Goal: Task Accomplishment & Management: Manage account settings

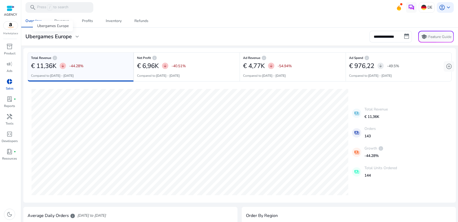
click at [61, 34] on h3 "Ubergames Europe" at bounding box center [48, 36] width 46 height 6
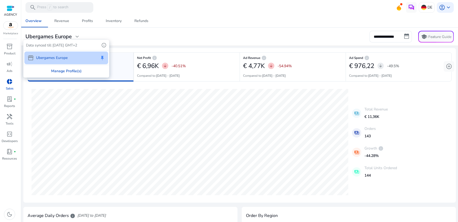
click at [67, 72] on div "Manage Profile(s)" at bounding box center [66, 71] width 85 height 12
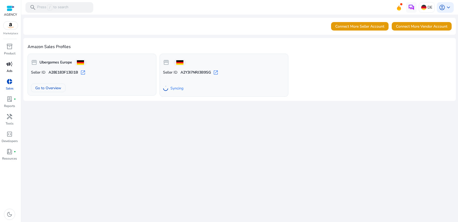
click at [13, 69] on link "campaign Ads" at bounding box center [9, 69] width 19 height 18
click at [8, 67] on span "campaign" at bounding box center [9, 64] width 6 height 6
click at [9, 67] on span "campaign" at bounding box center [9, 64] width 6 height 6
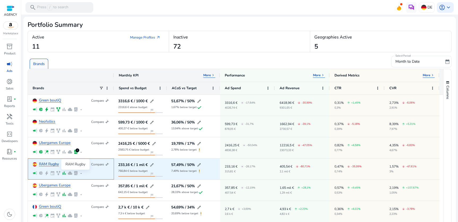
click at [47, 166] on link "RAM Rugby" at bounding box center [49, 164] width 20 height 4
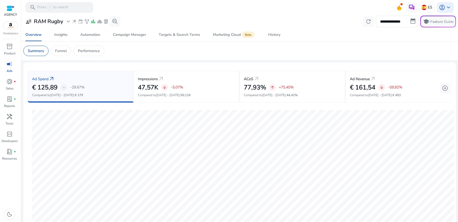
click at [8, 66] on span "campaign" at bounding box center [9, 64] width 6 height 6
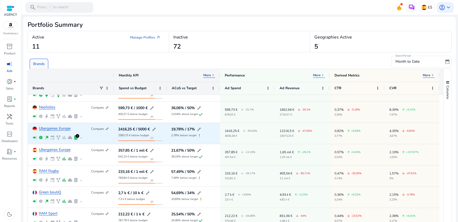
scroll to position [15, 0]
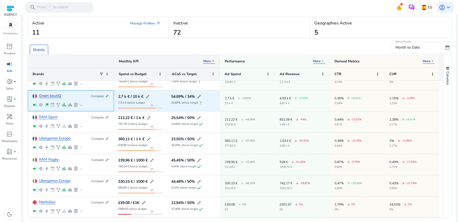
click at [53, 95] on link "Green boutiQ" at bounding box center [50, 96] width 22 height 4
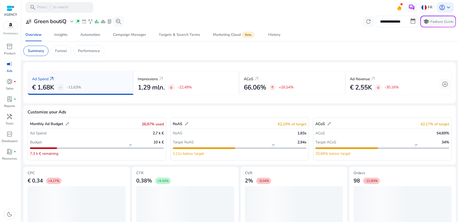
click at [9, 67] on span "campaign" at bounding box center [9, 64] width 6 height 6
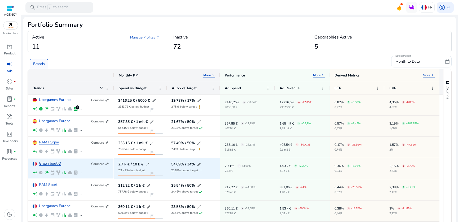
click at [56, 164] on link "Green boutiQ" at bounding box center [50, 164] width 22 height 4
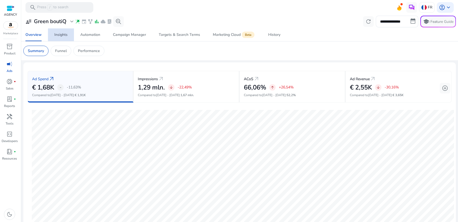
click at [66, 37] on span "Insights" at bounding box center [60, 34] width 13 height 13
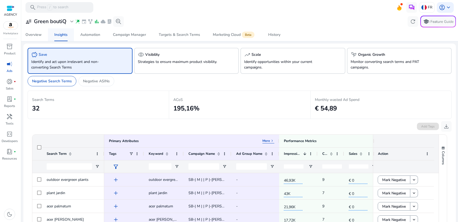
click at [50, 36] on link "Insights" at bounding box center [61, 34] width 26 height 13
click at [38, 37] on div "Overview" at bounding box center [33, 35] width 16 height 4
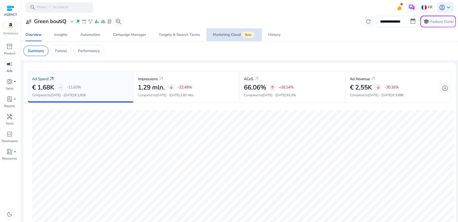
click at [239, 34] on div "Marketing Cloud Beta" at bounding box center [234, 35] width 43 height 4
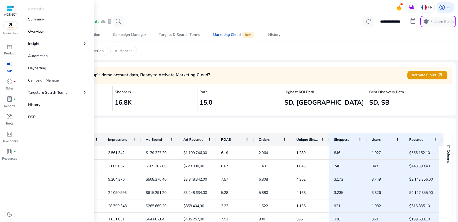
click at [5, 66] on div "campaign" at bounding box center [9, 64] width 15 height 8
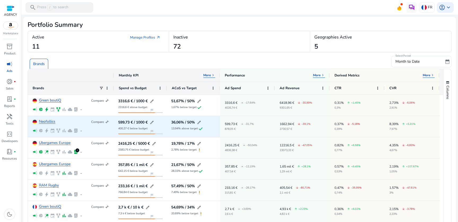
scroll to position [9, 0]
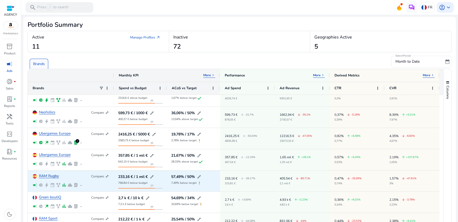
click at [54, 174] on link "RAM Rugby" at bounding box center [49, 176] width 20 height 4
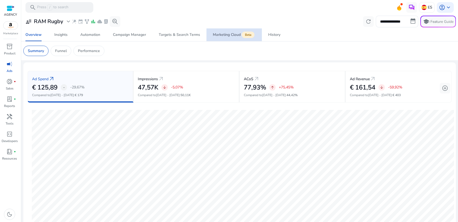
click at [233, 33] on div "Marketing Cloud Beta" at bounding box center [234, 35] width 43 height 4
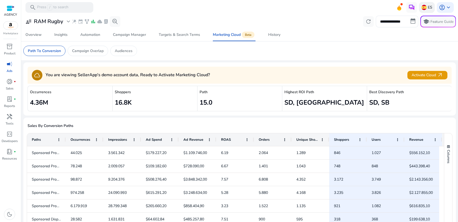
click at [423, 8] on img at bounding box center [424, 7] width 5 height 5
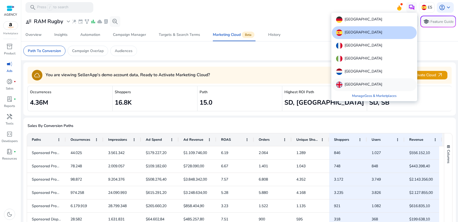
click at [357, 82] on p "United Kingdom" at bounding box center [364, 84] width 38 height 6
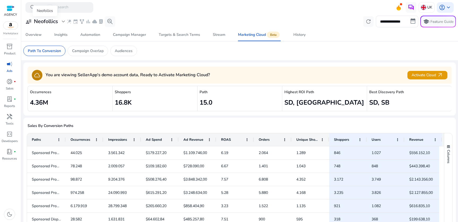
click at [51, 22] on h3 "Neofollics" at bounding box center [46, 21] width 24 height 6
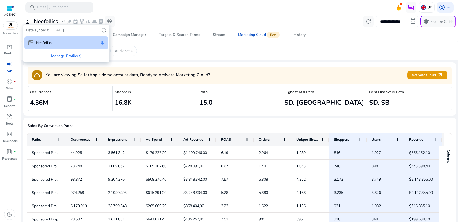
click at [173, 50] on div at bounding box center [229, 111] width 458 height 222
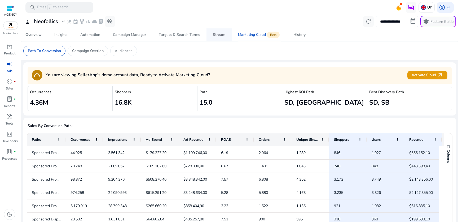
click at [214, 36] on div "Stream" at bounding box center [219, 35] width 12 height 4
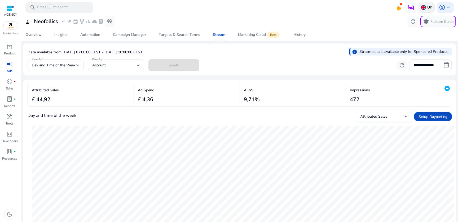
click at [428, 10] on p "UK" at bounding box center [430, 7] width 5 height 9
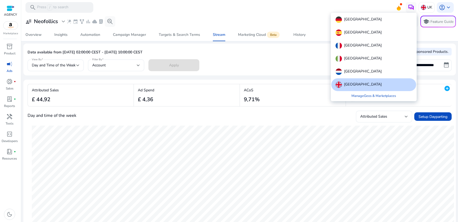
click at [311, 11] on div at bounding box center [229, 111] width 458 height 222
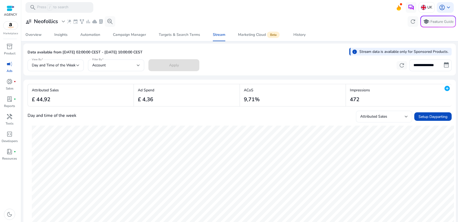
click at [367, 112] on div "Attributed Sales" at bounding box center [384, 117] width 48 height 12
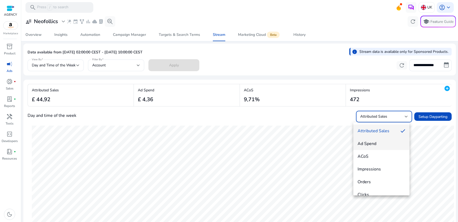
scroll to position [8, 0]
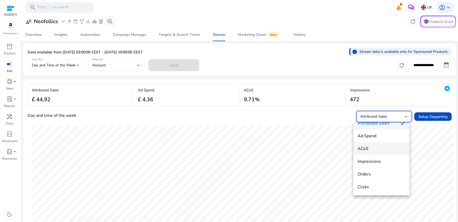
click at [373, 150] on span "ACoS" at bounding box center [382, 149] width 48 height 6
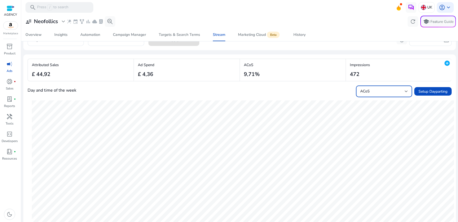
scroll to position [5, 0]
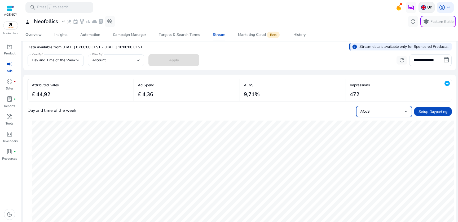
click at [423, 12] on div "UK" at bounding box center [427, 7] width 16 height 11
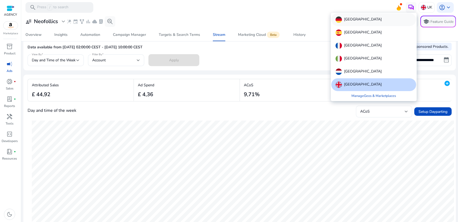
click at [401, 21] on div "Germany" at bounding box center [374, 19] width 85 height 13
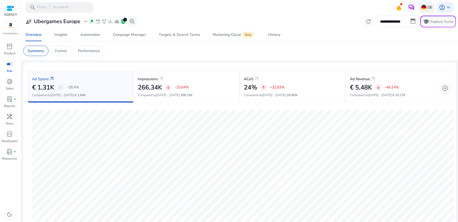
click at [423, 8] on img at bounding box center [423, 7] width 5 height 5
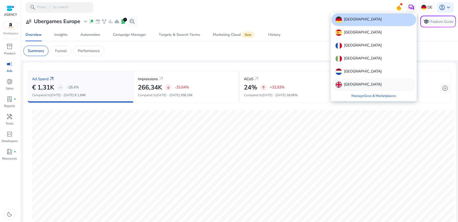
click at [368, 82] on p "United Kingdom" at bounding box center [363, 84] width 38 height 6
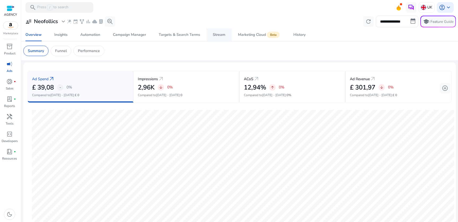
click at [222, 35] on div "Stream" at bounding box center [219, 35] width 12 height 4
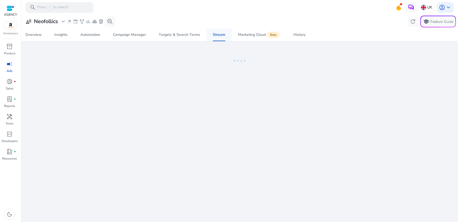
select select "*"
select select "****"
select select "*"
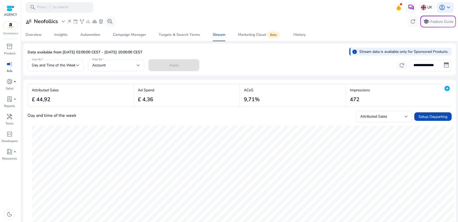
click at [415, 66] on input "**********" at bounding box center [431, 65] width 42 height 12
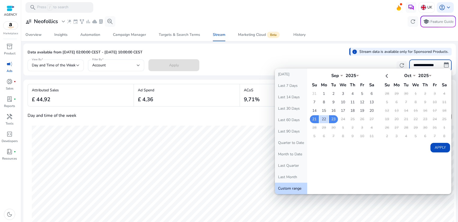
click at [363, 59] on div "**********" at bounding box center [240, 64] width 424 height 13
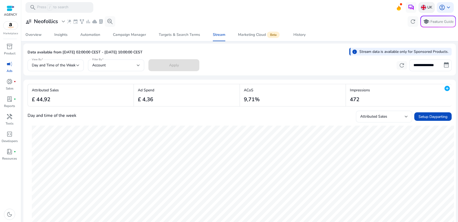
click at [422, 8] on img at bounding box center [423, 7] width 5 height 5
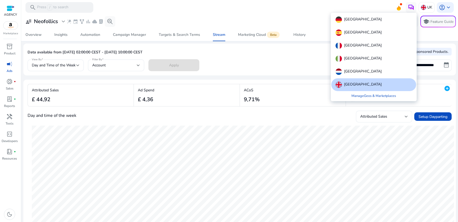
click at [6, 64] on div at bounding box center [229, 111] width 458 height 222
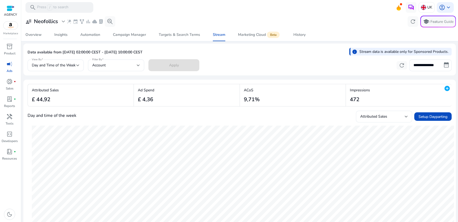
click at [10, 64] on span "campaign" at bounding box center [9, 64] width 6 height 6
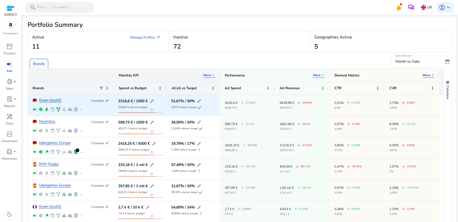
click at [54, 99] on link "Green boutiQ" at bounding box center [50, 100] width 22 height 4
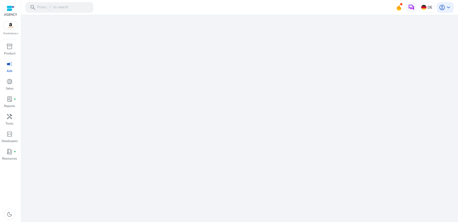
select select "*"
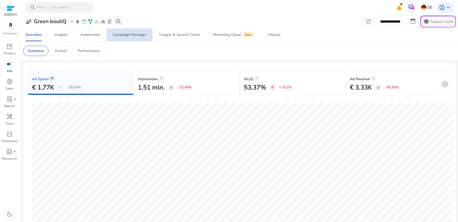
click at [125, 38] on span "Campaign Manager" at bounding box center [129, 34] width 33 height 13
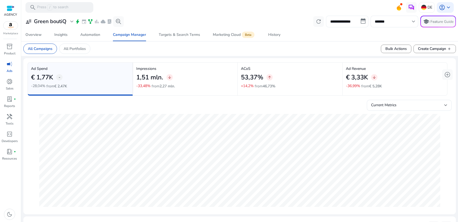
click at [353, 22] on input "**********" at bounding box center [347, 22] width 42 height 12
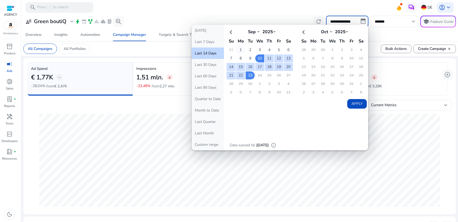
click at [239, 49] on td "1" at bounding box center [240, 50] width 9 height 8
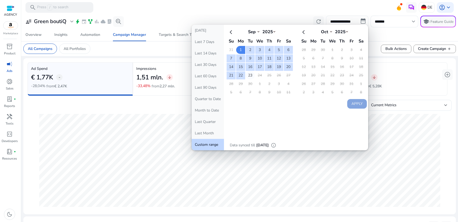
click at [246, 76] on td "23" at bounding box center [250, 75] width 9 height 8
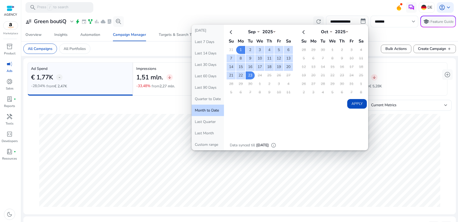
click at [397, 24] on input "*******" at bounding box center [392, 22] width 34 height 6
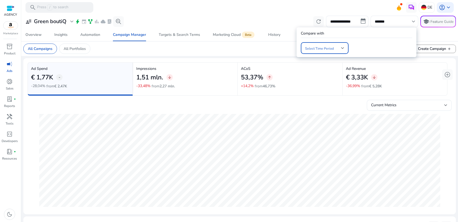
click at [334, 47] on span at bounding box center [323, 48] width 36 height 6
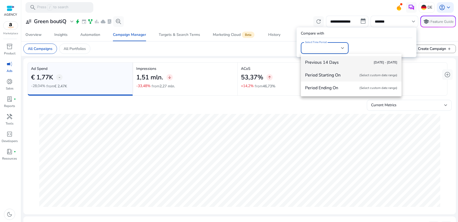
drag, startPoint x: 343, startPoint y: 77, endPoint x: 344, endPoint y: 73, distance: 4.0
click at [344, 73] on span "Period Starting On (Select custom date range)" at bounding box center [351, 75] width 92 height 6
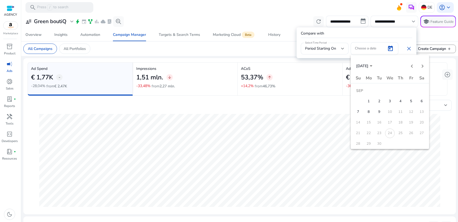
click at [378, 50] on div at bounding box center [229, 111] width 458 height 222
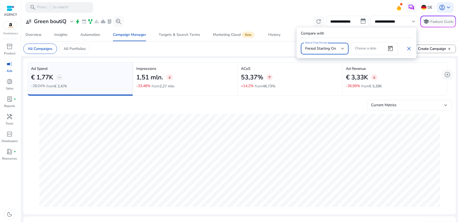
click at [330, 51] on mat-select-trigger "Period Starting On" at bounding box center [320, 48] width 31 height 5
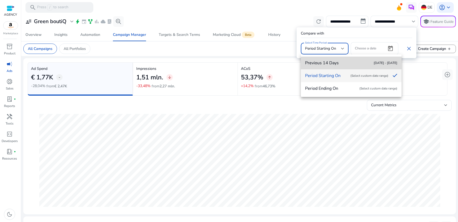
click at [380, 64] on span "Aug 27 - Sep 09" at bounding box center [386, 63] width 24 height 4
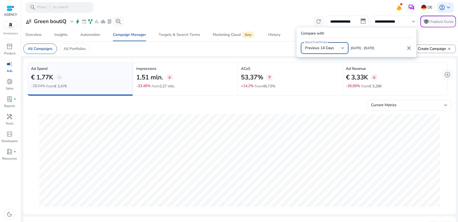
click at [333, 49] on mat-select-trigger "Previous 14 Days" at bounding box center [319, 47] width 29 height 5
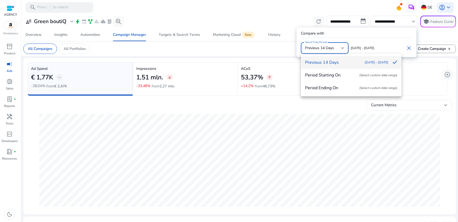
click at [375, 48] on div at bounding box center [229, 111] width 458 height 222
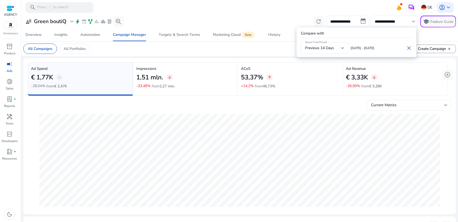
click at [410, 47] on span "close" at bounding box center [409, 48] width 6 height 6
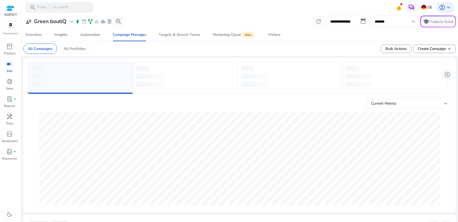
click at [359, 25] on input "**********" at bounding box center [347, 22] width 42 height 12
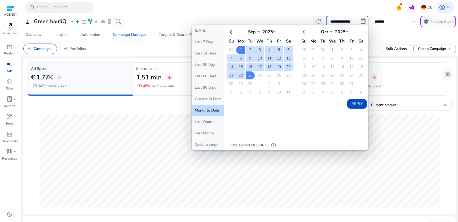
click at [211, 110] on button "Month to Date" at bounding box center [208, 110] width 32 height 11
type input "**********"
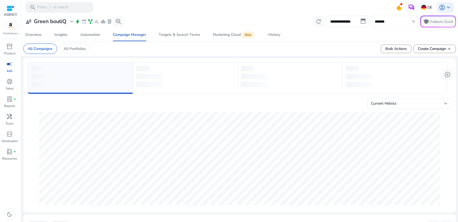
click at [390, 25] on div "*******" at bounding box center [392, 22] width 34 height 12
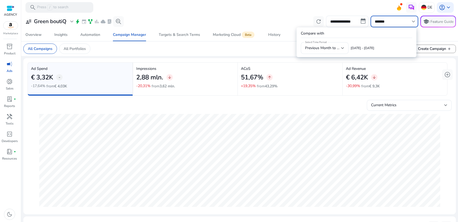
click at [392, 22] on div at bounding box center [229, 111] width 458 height 222
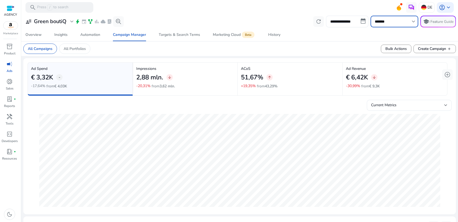
click at [392, 22] on input "*******" at bounding box center [392, 22] width 34 height 6
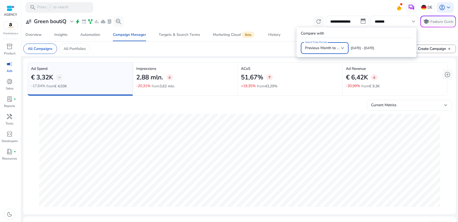
click at [333, 47] on mat-select-trigger "Previous Month to Date" at bounding box center [325, 47] width 40 height 5
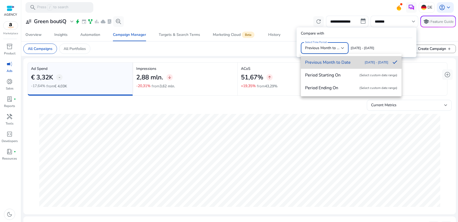
click at [340, 63] on span "Previous Month to Date Aug 09 - Aug 31" at bounding box center [346, 62] width 83 height 6
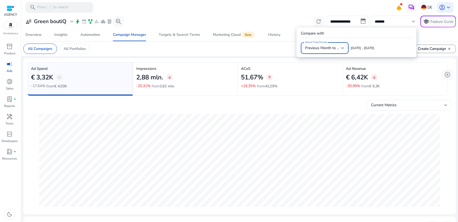
click at [341, 51] on div at bounding box center [342, 48] width 3 height 6
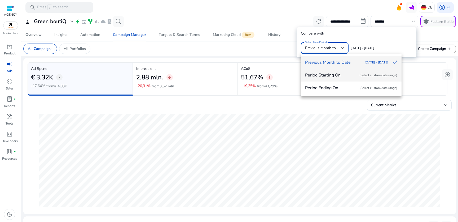
click at [344, 75] on span "Period Starting On (Select custom date range)" at bounding box center [351, 75] width 92 height 6
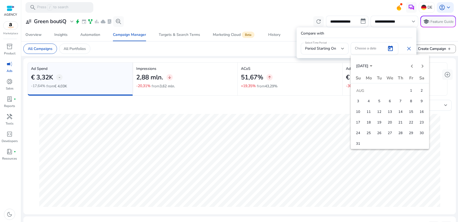
click at [412, 90] on span "1" at bounding box center [412, 91] width 10 height 10
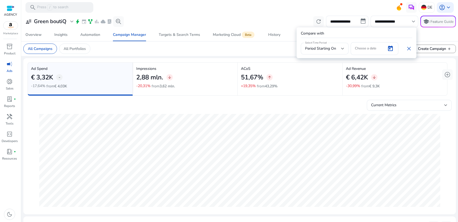
type input "**********"
type input "******"
click at [389, 47] on span "Open calendar" at bounding box center [390, 48] width 13 height 13
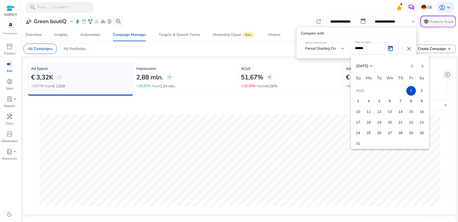
click at [368, 31] on div at bounding box center [229, 111] width 458 height 222
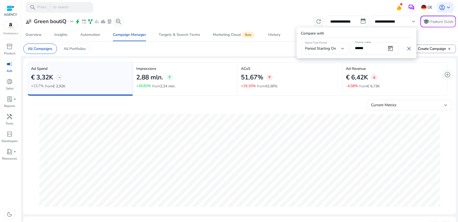
click at [263, 56] on div at bounding box center [229, 111] width 458 height 222
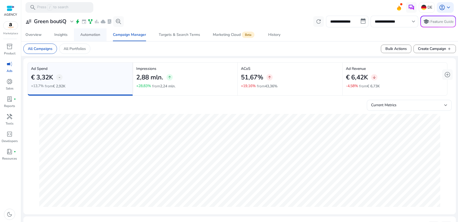
click at [95, 36] on div "Automation" at bounding box center [90, 35] width 20 height 4
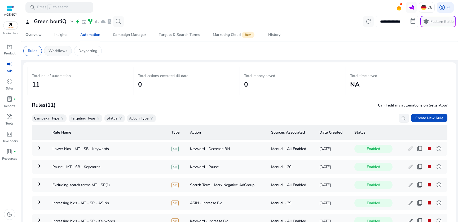
click at [61, 51] on p "Workflows" at bounding box center [58, 51] width 19 height 6
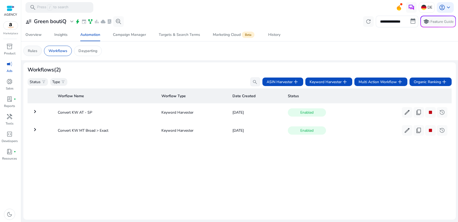
click at [39, 53] on div "Rules" at bounding box center [32, 51] width 19 height 10
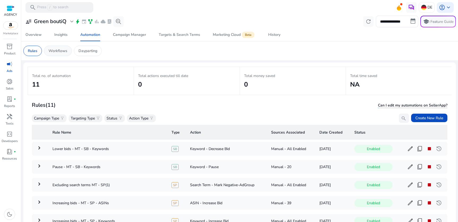
click at [70, 53] on div "Workflows" at bounding box center [58, 51] width 28 height 10
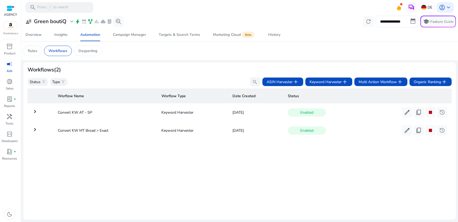
click at [33, 128] on mat-icon "keyboard_arrow_right" at bounding box center [35, 129] width 6 height 6
click at [35, 130] on mat-icon "keyboard_arrow_right" at bounding box center [35, 129] width 6 height 6
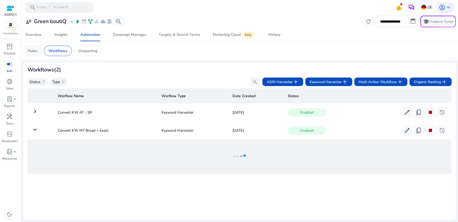
click at [37, 49] on div "Rules" at bounding box center [32, 51] width 19 height 10
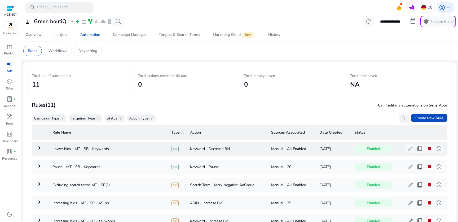
click at [42, 149] on mat-icon "keyboard_arrow_right" at bounding box center [39, 148] width 6 height 6
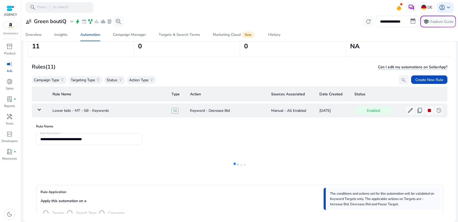
click at [42, 110] on mat-icon "keyboard_arrow_down" at bounding box center [39, 109] width 6 height 6
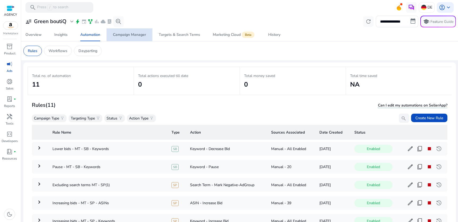
click at [136, 35] on div "Campaign Manager" at bounding box center [129, 35] width 33 height 4
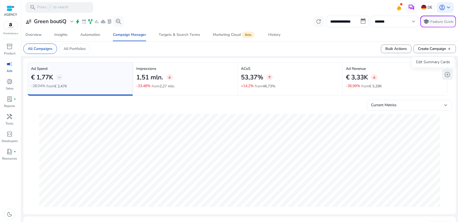
click at [445, 73] on span "add_circle" at bounding box center [448, 74] width 6 height 6
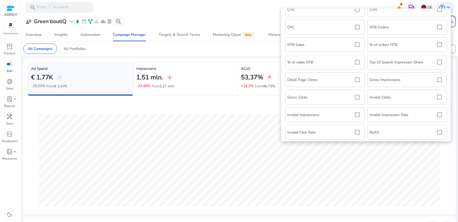
scroll to position [63, 0]
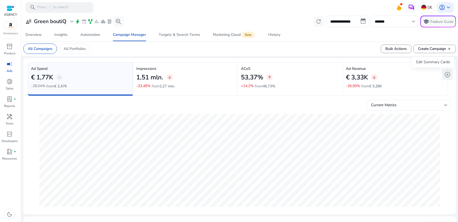
click at [447, 75] on span "add_circle" at bounding box center [448, 74] width 6 height 6
click at [445, 74] on span "add_circle" at bounding box center [448, 74] width 6 height 6
click at [7, 84] on span "donut_small" at bounding box center [9, 81] width 6 height 6
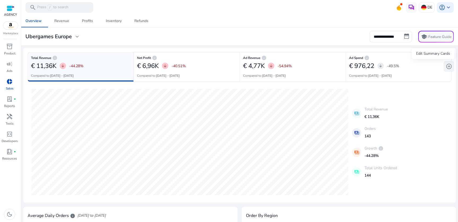
click at [449, 69] on span "add_circle" at bounding box center [449, 66] width 6 height 6
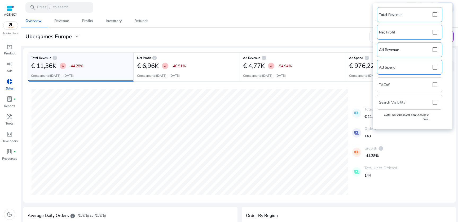
click at [436, 82] on div "Total Revenue Net Profit Ad Revenue Ad Spend TACoS Search Visibility Note: You …" at bounding box center [413, 66] width 74 height 121
click at [436, 84] on div "Total Revenue Net Profit Ad Revenue Ad Spend TACoS Search Visibility Note: You …" at bounding box center [413, 66] width 74 height 121
click at [434, 85] on div "Total Revenue Net Profit Ad Revenue Ad Spend TACoS Search Visibility Note: You …" at bounding box center [413, 66] width 74 height 121
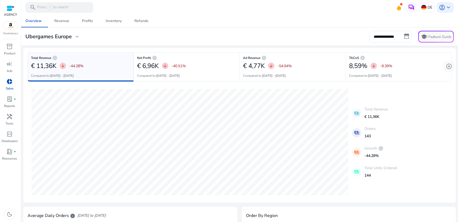
click at [348, 35] on div "**********" at bounding box center [239, 37] width 433 height 12
